Goal: Book appointment/travel/reservation

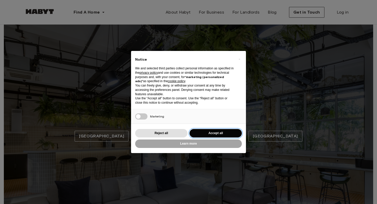
click at [222, 131] on button "Accept all" at bounding box center [215, 133] width 52 height 8
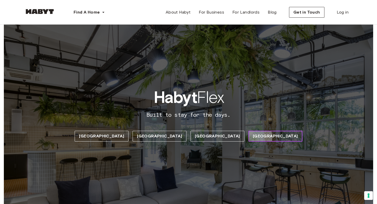
click at [253, 137] on span "[GEOGRAPHIC_DATA]" at bounding box center [275, 136] width 45 height 6
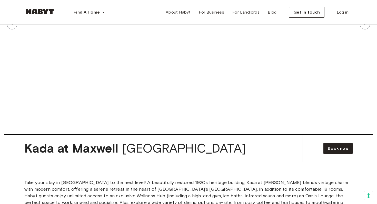
scroll to position [2123, 0]
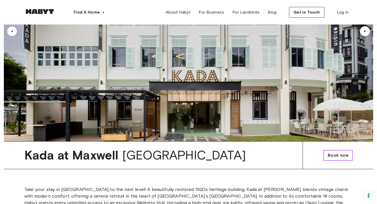
click at [337, 153] on span "Book now" at bounding box center [338, 156] width 21 height 6
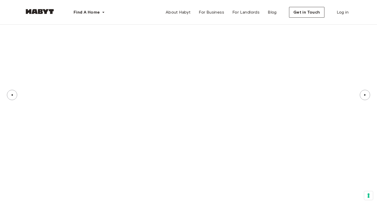
scroll to position [587, 0]
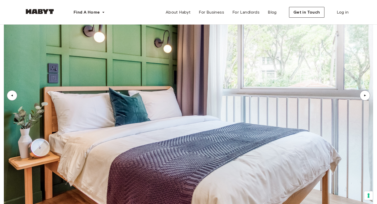
click at [365, 95] on div "▲" at bounding box center [364, 95] width 5 height 3
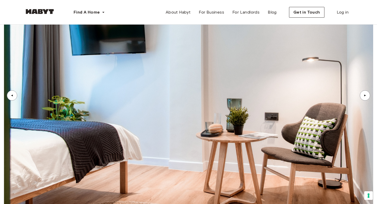
click at [365, 95] on div "▲" at bounding box center [364, 95] width 5 height 3
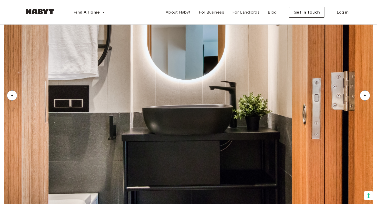
click at [365, 95] on div "▲" at bounding box center [364, 95] width 5 height 3
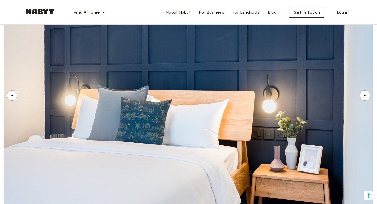
click at [365, 95] on div "▲" at bounding box center [364, 95] width 5 height 3
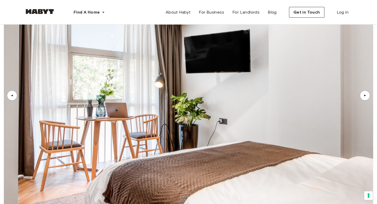
click at [365, 95] on div "▲" at bounding box center [364, 95] width 5 height 3
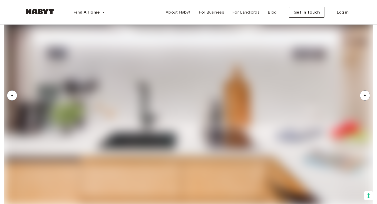
click at [365, 95] on div "▲" at bounding box center [364, 95] width 5 height 3
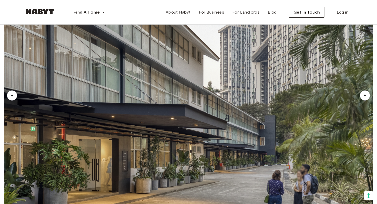
click at [365, 95] on div "▲" at bounding box center [364, 95] width 5 height 3
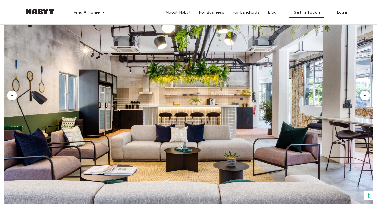
click at [365, 95] on div "▲" at bounding box center [364, 95] width 5 height 3
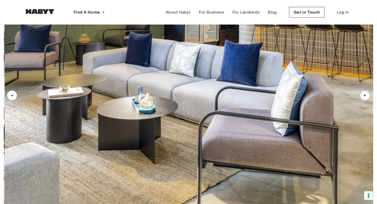
click at [365, 95] on div "▲" at bounding box center [364, 95] width 5 height 3
